Goal: Transaction & Acquisition: Purchase product/service

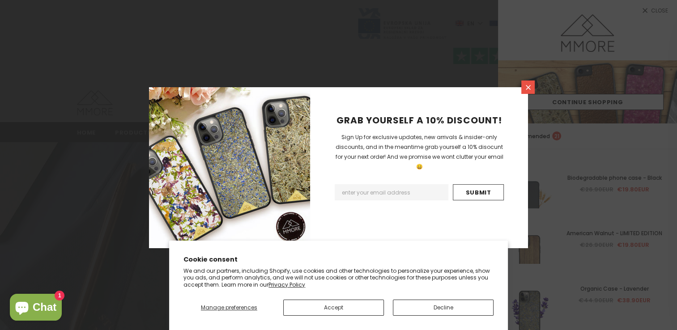
click at [530, 87] on icon at bounding box center [529, 88] width 8 height 8
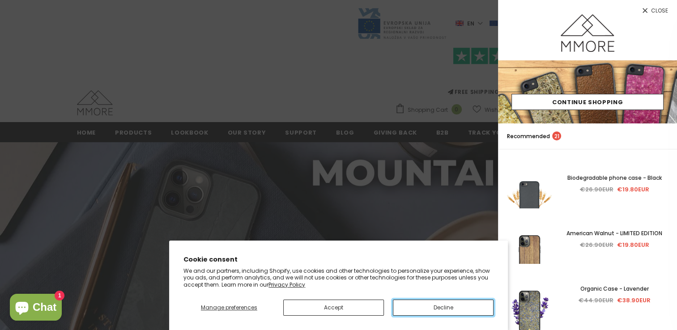
click at [420, 310] on button "Decline" at bounding box center [443, 308] width 101 height 16
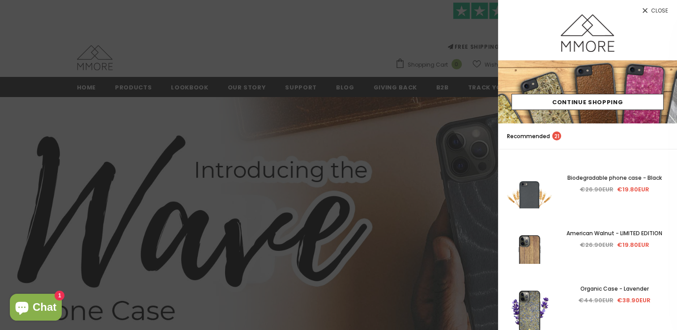
scroll to position [54, 0]
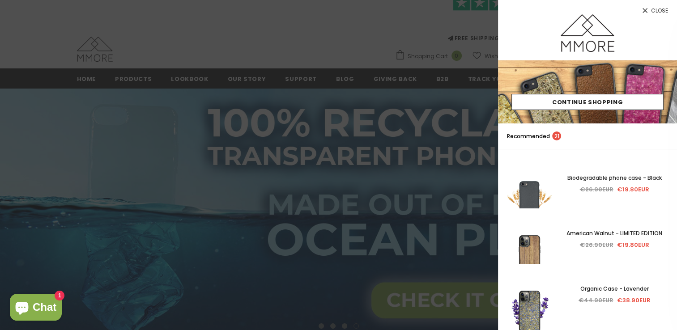
click at [652, 9] on span "Close" at bounding box center [659, 10] width 17 height 5
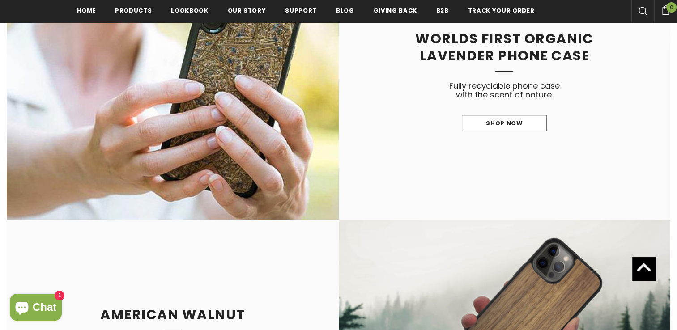
scroll to position [18, 0]
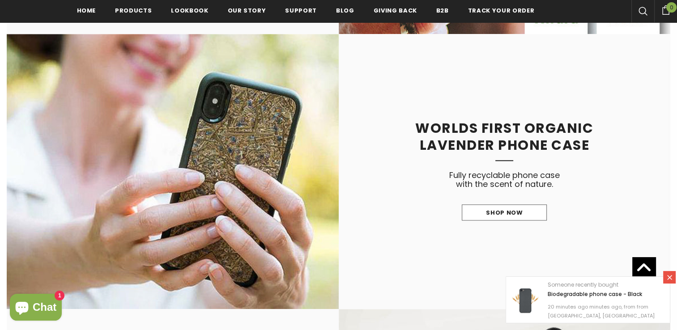
scroll to position [842, 0]
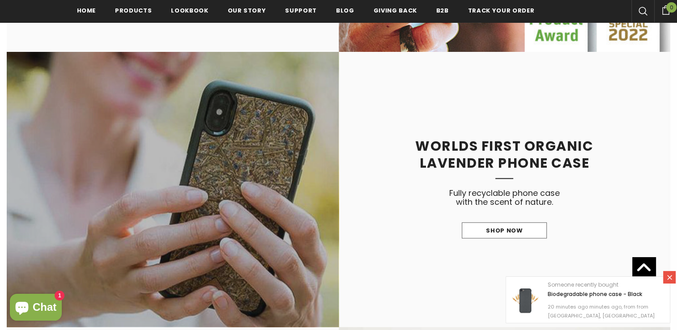
click at [263, 199] on link at bounding box center [173, 189] width 332 height 275
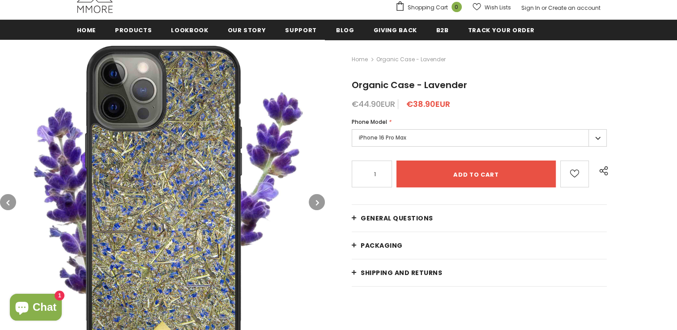
scroll to position [125, 0]
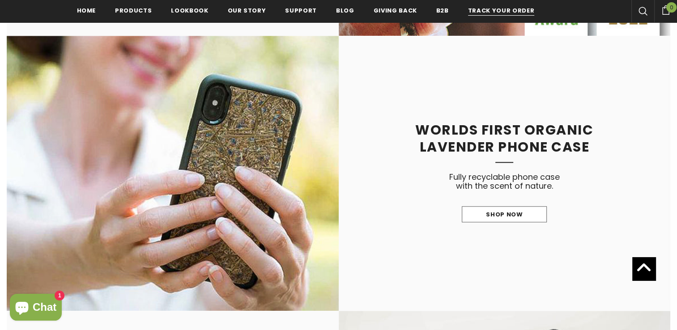
scroll to position [842, 0]
